Goal: Download file/media

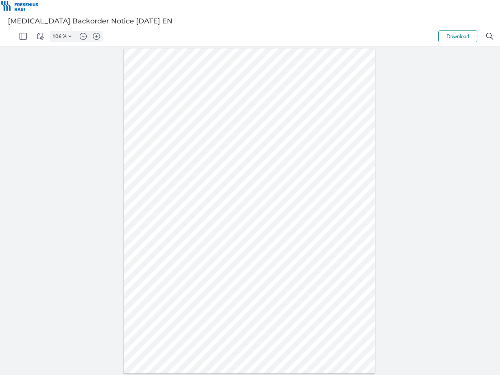
click at [23, 36] on img "Panel" at bounding box center [23, 36] width 7 height 7
click at [40, 36] on img "View Controls" at bounding box center [40, 36] width 7 height 7
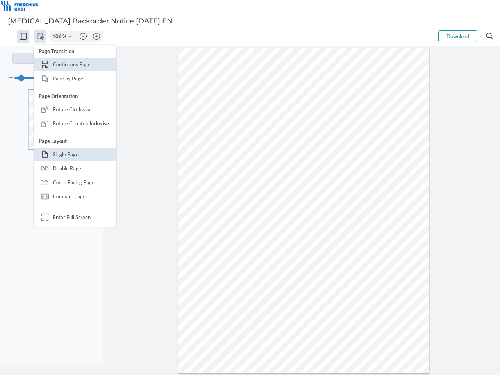
click at [58, 36] on input "106" at bounding box center [56, 36] width 12 height 7
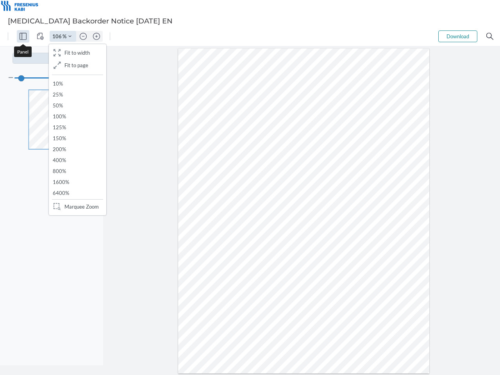
click at [70, 36] on img "Zoom Controls" at bounding box center [69, 36] width 3 height 3
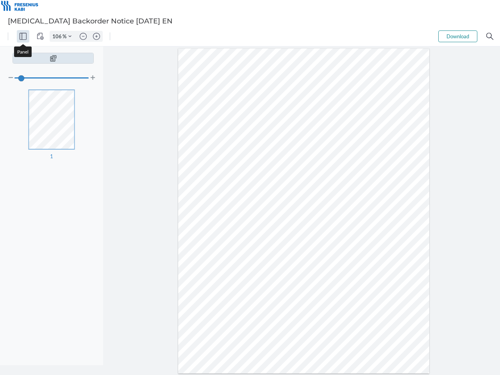
click at [83, 36] on img "Zoom out" at bounding box center [83, 36] width 7 height 7
click at [96, 36] on img "Zoom in" at bounding box center [96, 36] width 7 height 7
type input "106"
click at [457, 36] on button "Download" at bounding box center [457, 36] width 39 height 12
click at [489, 36] on img "Search" at bounding box center [489, 36] width 7 height 7
